Goal: Task Accomplishment & Management: Complete application form

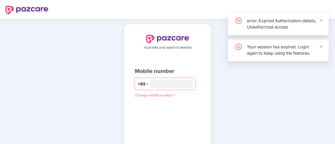
scroll to position [4, 0]
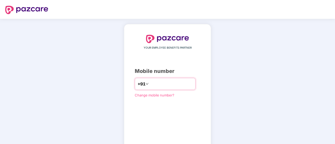
drag, startPoint x: 0, startPoint y: 0, endPoint x: 170, endPoint y: 85, distance: 189.9
click at [167, 88] on input "number" at bounding box center [171, 84] width 43 height 8
click at [171, 82] on input "number" at bounding box center [171, 84] width 43 height 8
type input "**********"
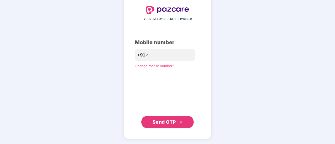
scroll to position [29, 0]
click at [174, 120] on span "Send OTP" at bounding box center [163, 123] width 23 height 6
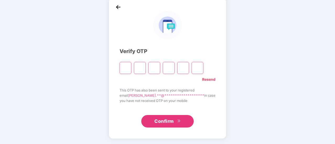
scroll to position [26, 0]
type input "*"
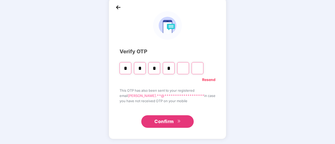
type input "*"
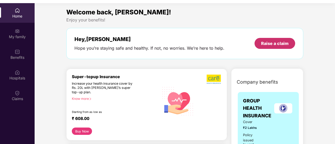
click at [284, 42] on div "Raise a claim" at bounding box center [275, 44] width 28 height 6
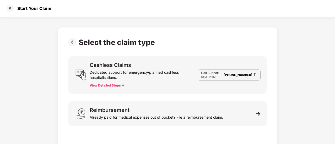
scroll to position [9, 0]
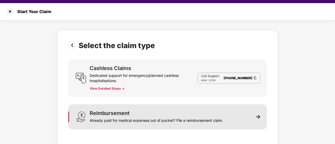
click at [201, 119] on div "Already paid for medical expenses out of pocket? File a reimbursement claim." at bounding box center [156, 119] width 133 height 7
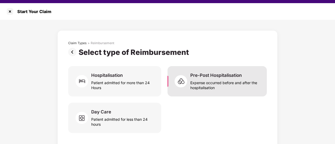
click at [213, 86] on div "Expense occurred before and after the hospitalisation" at bounding box center [225, 84] width 70 height 12
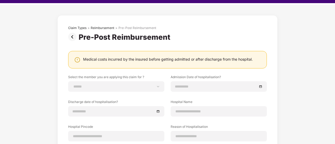
scroll to position [26, 0]
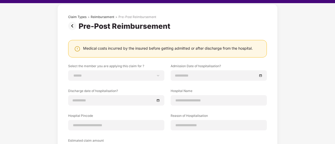
click at [102, 81] on div "**********" at bounding box center [167, 114] width 199 height 100
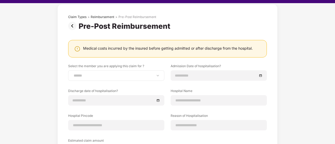
click at [103, 78] on div "**********" at bounding box center [116, 75] width 96 height 10
click at [157, 78] on div "**********" at bounding box center [116, 75] width 96 height 10
click at [157, 76] on select "**********" at bounding box center [116, 76] width 87 height 4
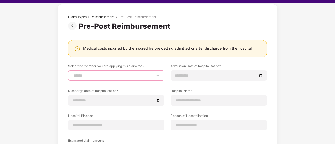
select select "**********"
click at [73, 74] on select "**********" at bounding box center [116, 76] width 87 height 4
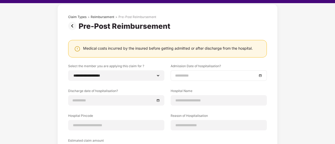
click at [259, 75] on div at bounding box center [218, 76] width 87 height 6
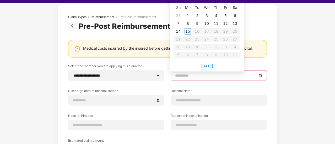
type input "**********"
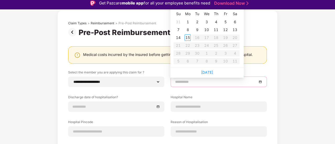
scroll to position [0, 0]
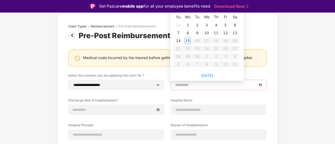
click at [226, 26] on div "5" at bounding box center [225, 25] width 6 height 6
type input "**********"
click at [217, 33] on div "11" at bounding box center [216, 33] width 6 height 6
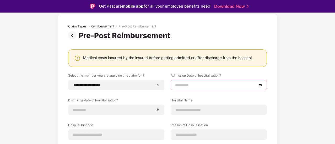
click at [260, 85] on div at bounding box center [218, 85] width 87 height 6
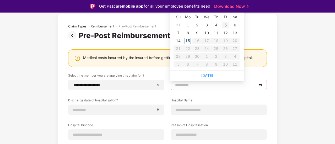
type input "**********"
click at [226, 27] on div "5" at bounding box center [225, 25] width 6 height 6
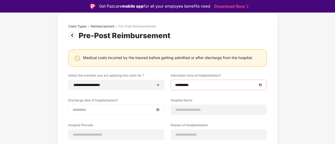
click at [157, 110] on div at bounding box center [116, 110] width 87 height 6
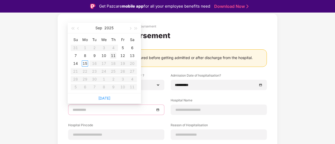
type input "**********"
click at [115, 56] on div "11" at bounding box center [113, 56] width 6 height 6
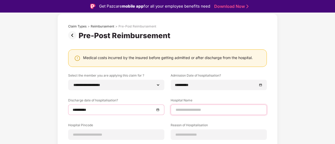
click at [195, 111] on input at bounding box center [218, 110] width 87 height 6
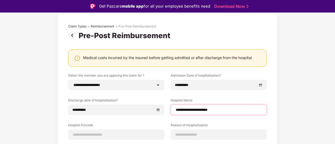
scroll to position [52, 0]
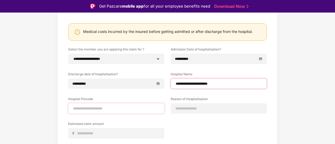
type input "**********"
click at [125, 110] on input at bounding box center [116, 109] width 87 height 6
type input "******"
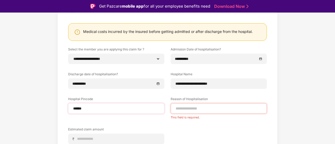
select select "********"
select select "******"
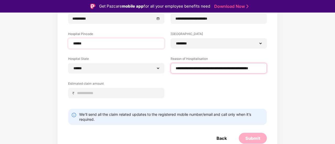
scroll to position [0, 34]
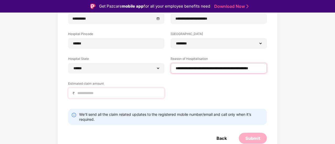
type input "**********"
click at [106, 94] on input at bounding box center [118, 94] width 83 height 6
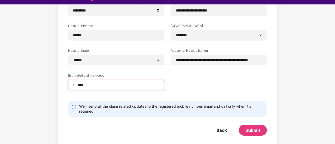
scroll to position [13, 0]
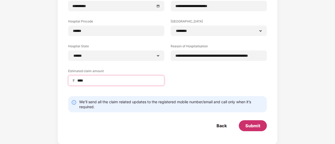
type input "****"
click at [253, 129] on div "Submit" at bounding box center [253, 125] width 28 height 11
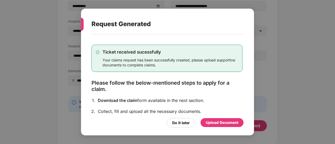
click at [213, 124] on div "Upload Document" at bounding box center [222, 123] width 32 height 6
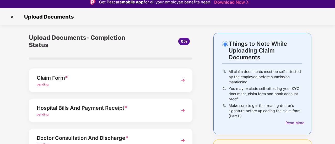
scroll to position [0, 0]
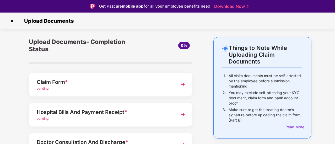
click at [108, 116] on div "Hospital Bills And Payment Receipt *" at bounding box center [104, 112] width 135 height 8
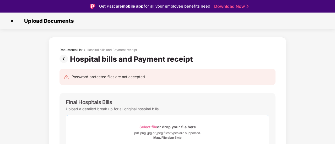
click at [170, 125] on div "Select file or drop your file here" at bounding box center [167, 127] width 56 height 7
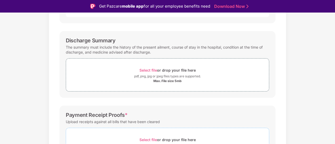
scroll to position [146, 0]
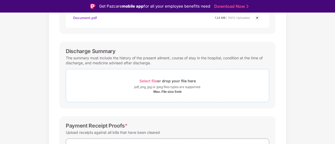
click at [167, 86] on div "pdf, png, jpg or jpeg files types are supported." at bounding box center [167, 87] width 67 height 5
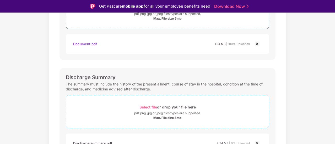
scroll to position [198, 0]
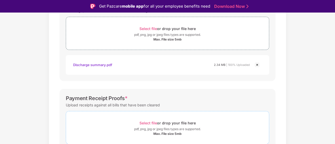
click at [165, 123] on div "Select file or drop your file here" at bounding box center [167, 123] width 56 height 7
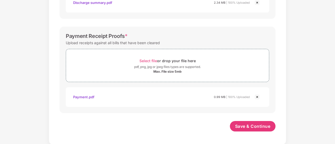
scroll to position [248, 0]
click at [259, 128] on span "Save & Continue" at bounding box center [252, 127] width 35 height 6
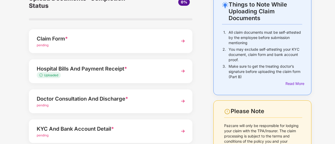
scroll to position [0, 0]
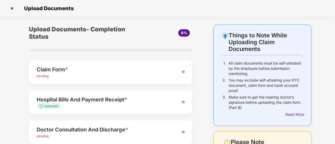
click at [65, 67] on span "*" at bounding box center [66, 70] width 3 height 6
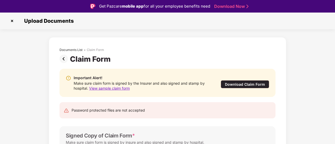
click at [240, 85] on div "Download Claim Form" at bounding box center [245, 84] width 48 height 8
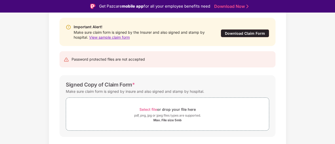
scroll to position [52, 0]
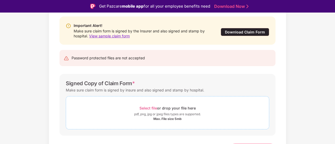
click at [157, 106] on div "Select file or drop your file here" at bounding box center [167, 108] width 56 height 7
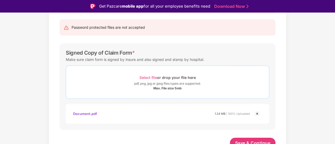
scroll to position [87, 0]
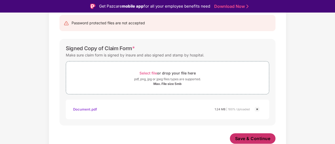
click at [248, 140] on span "Save & Continue" at bounding box center [252, 139] width 35 height 6
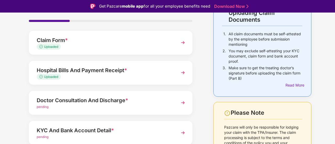
scroll to position [52, 0]
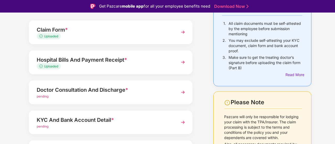
click at [114, 92] on div "Doctor Consultation And Discharge *" at bounding box center [104, 90] width 135 height 8
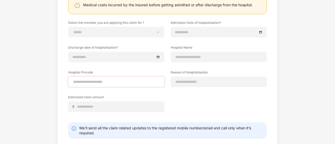
scroll to position [0, 0]
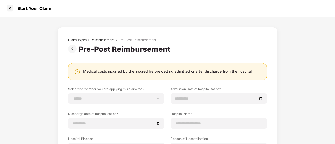
click at [113, 72] on div "Medical costs incurred by the insured before getting admitted or after discharg…" at bounding box center [167, 71] width 169 height 5
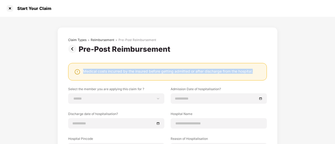
click at [113, 72] on div "Medical costs incurred by the insured before getting admitted or after discharg…" at bounding box center [167, 71] width 169 height 5
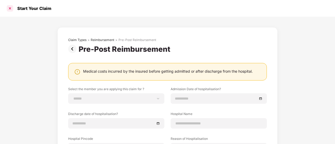
click at [9, 8] on div at bounding box center [10, 8] width 8 height 8
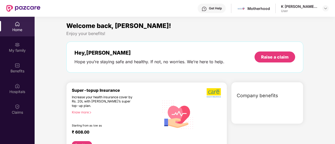
scroll to position [26, 0]
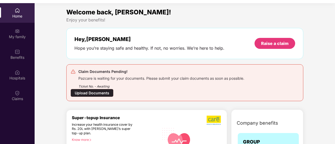
click at [104, 90] on div "Upload Documents" at bounding box center [91, 93] width 43 height 8
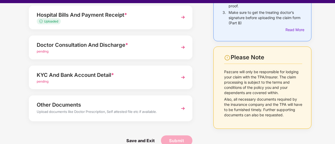
scroll to position [94, 0]
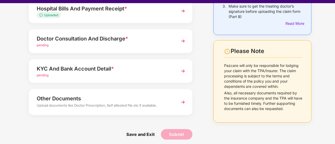
click at [104, 70] on div "KYC And Bank Account Detail *" at bounding box center [104, 69] width 135 height 8
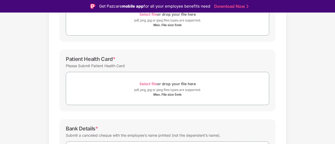
scroll to position [120, 0]
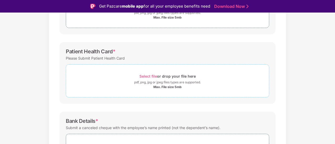
click at [151, 76] on span "Select file" at bounding box center [148, 76] width 18 height 4
click at [155, 77] on span "Select file" at bounding box center [148, 76] width 18 height 4
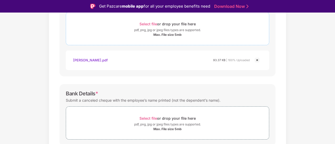
scroll to position [193, 0]
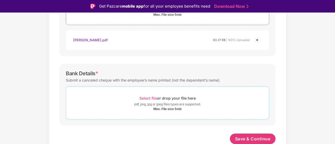
click at [148, 96] on span "Select file" at bounding box center [148, 98] width 18 height 4
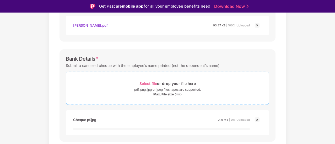
scroll to position [219, 0]
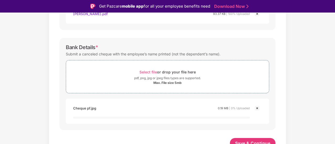
click at [256, 108] on img at bounding box center [257, 108] width 6 height 6
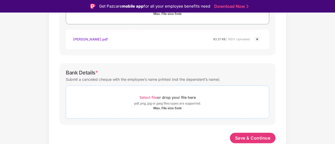
scroll to position [193, 0]
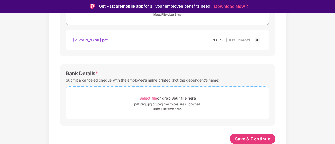
click at [154, 99] on span "Select file" at bounding box center [148, 98] width 18 height 4
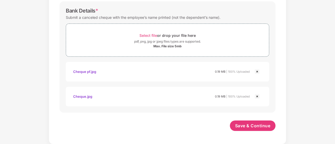
scroll to position [243, 0]
click at [245, 124] on span "Save & Continue" at bounding box center [252, 127] width 35 height 6
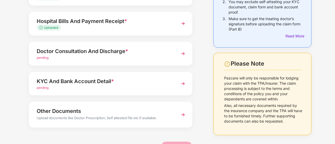
scroll to position [94, 0]
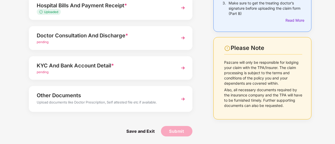
click at [151, 105] on div "Upload documents like Doctor Prescription, Self attested file etc if available." at bounding box center [104, 103] width 135 height 7
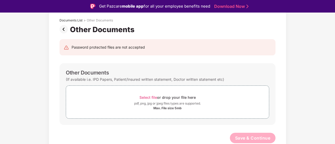
scroll to position [29, 0]
click at [64, 30] on img at bounding box center [64, 30] width 10 height 8
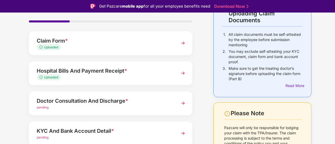
scroll to position [52, 0]
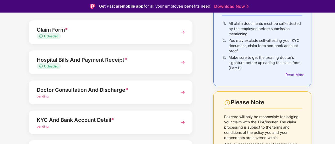
click at [117, 93] on div "Doctor Consultation And Discharge *" at bounding box center [104, 90] width 135 height 8
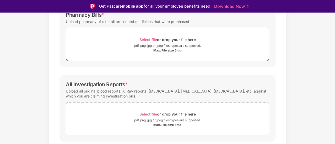
scroll to position [173, 0]
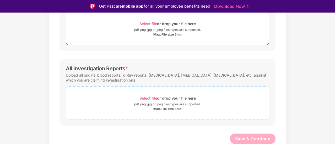
click at [148, 97] on span "Select file" at bounding box center [148, 98] width 18 height 4
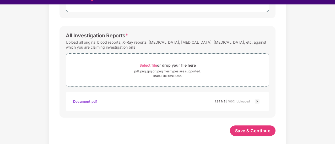
scroll to position [13, 0]
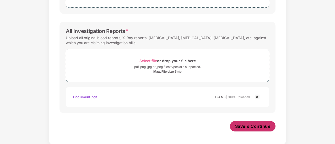
click at [247, 125] on span "Save & Continue" at bounding box center [252, 127] width 35 height 6
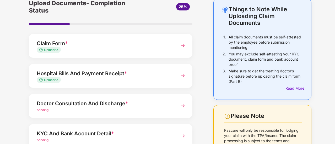
scroll to position [52, 0]
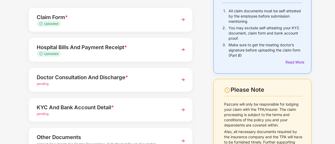
click at [160, 81] on div "Doctor Consultation And Discharge *" at bounding box center [104, 77] width 135 height 8
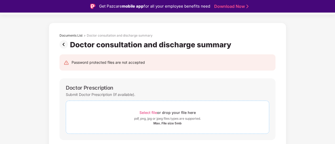
scroll to position [0, 0]
